Goal: Navigation & Orientation: Find specific page/section

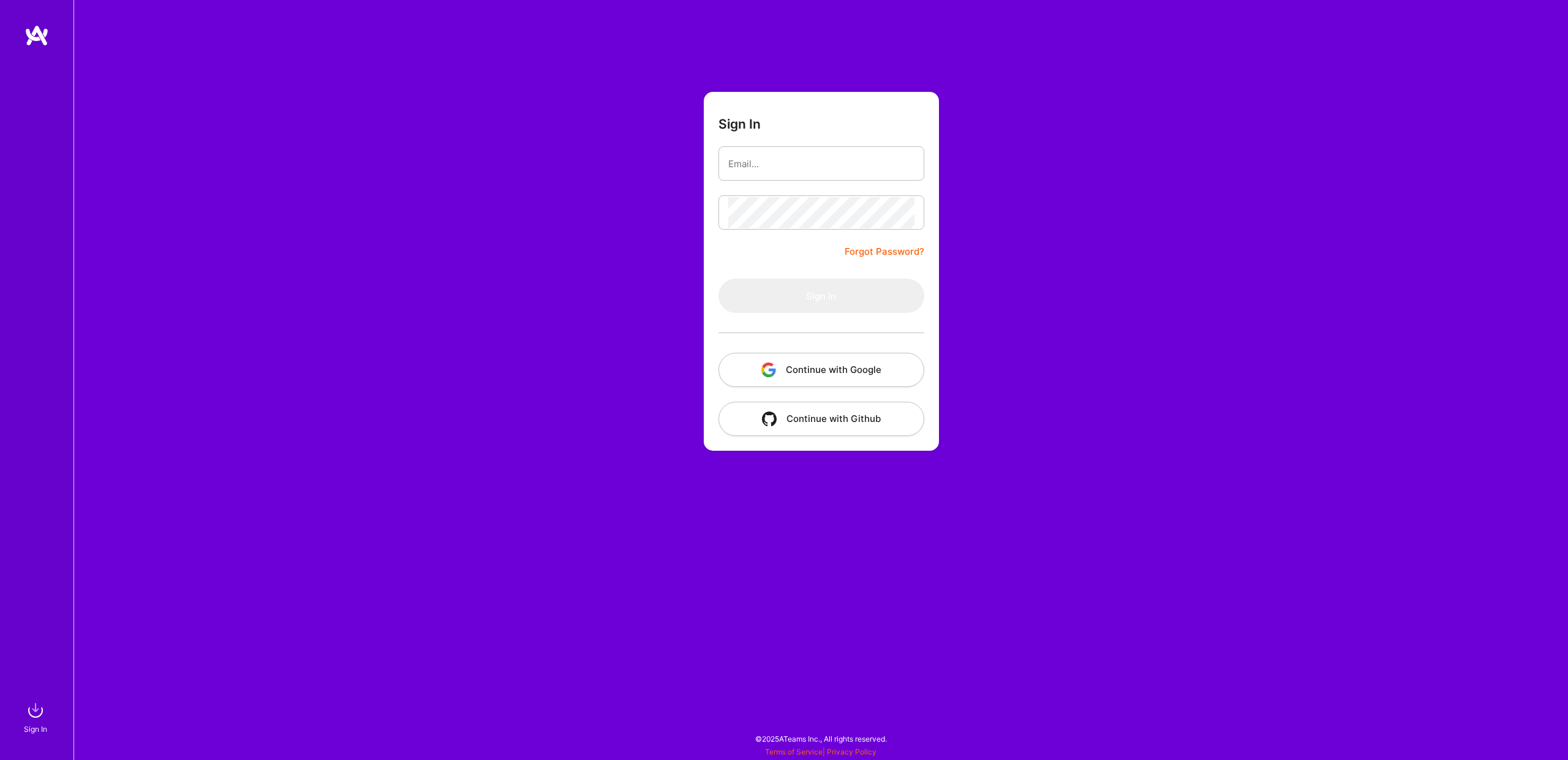
click at [807, 368] on button "Continue with Google" at bounding box center [822, 369] width 206 height 34
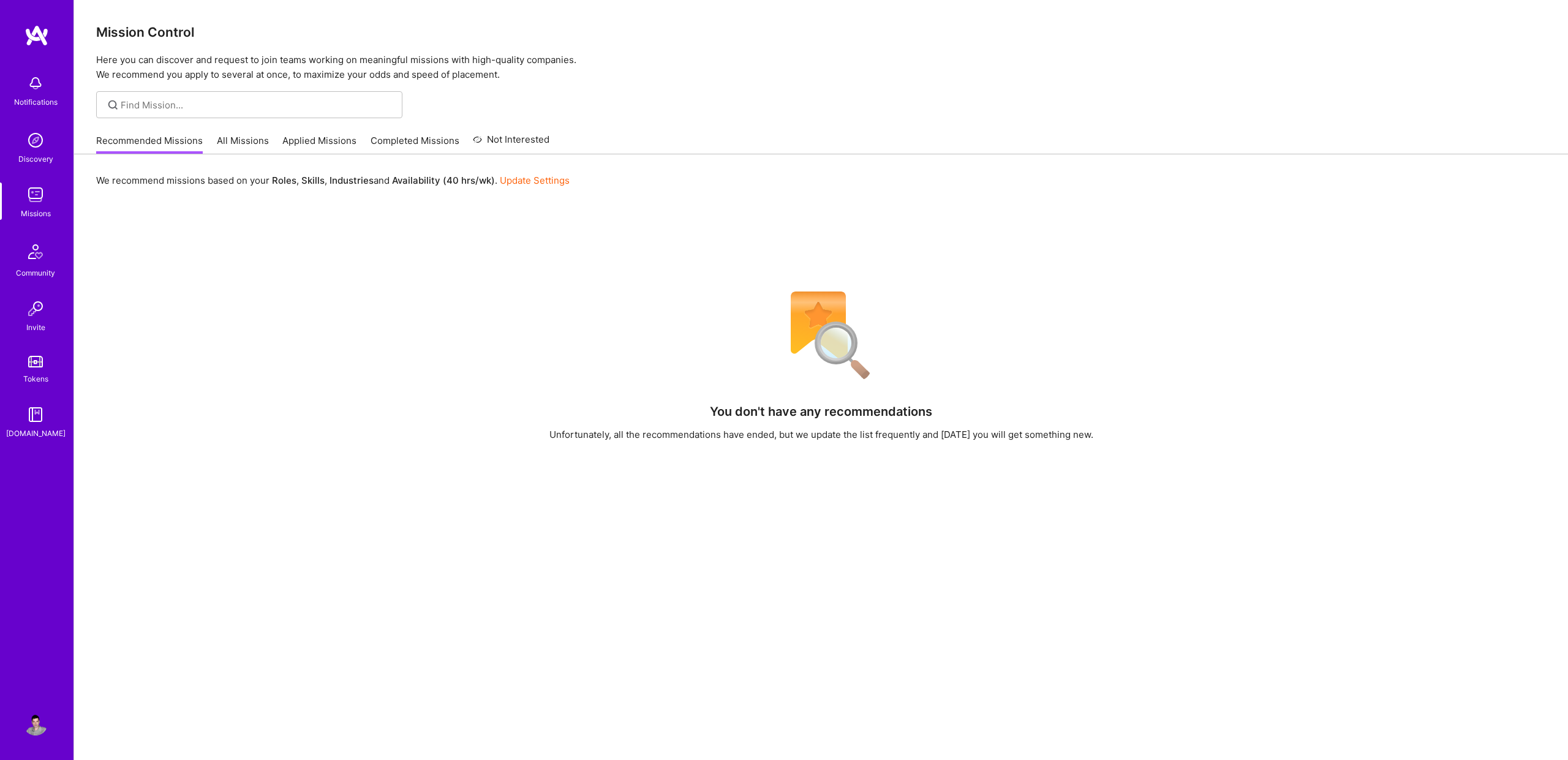
click at [321, 148] on link "Applied Missions" at bounding box center [320, 144] width 74 height 20
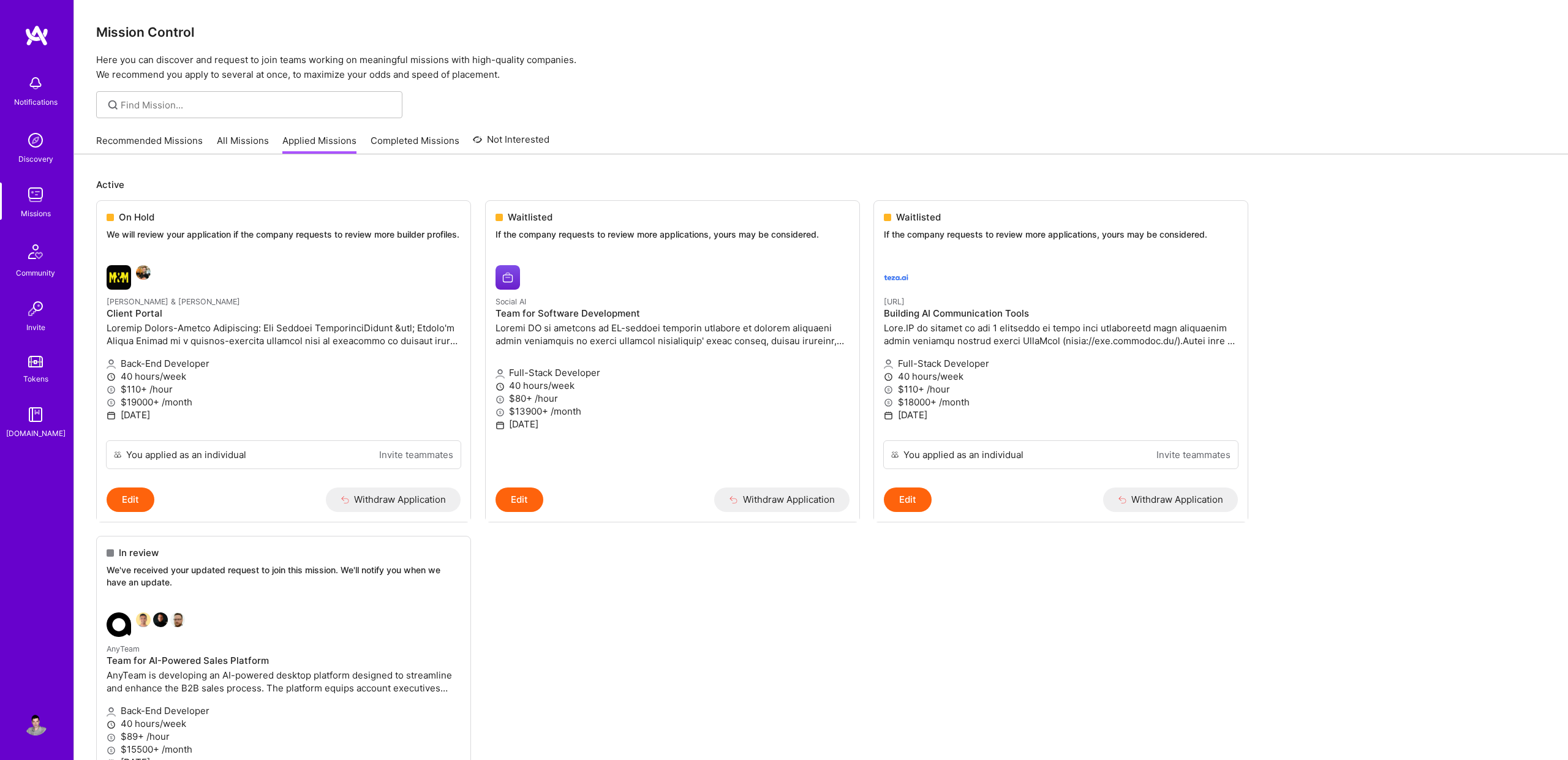
click at [151, 141] on link "Recommended Missions" at bounding box center [149, 144] width 107 height 20
